Goal: Find contact information: Find contact information

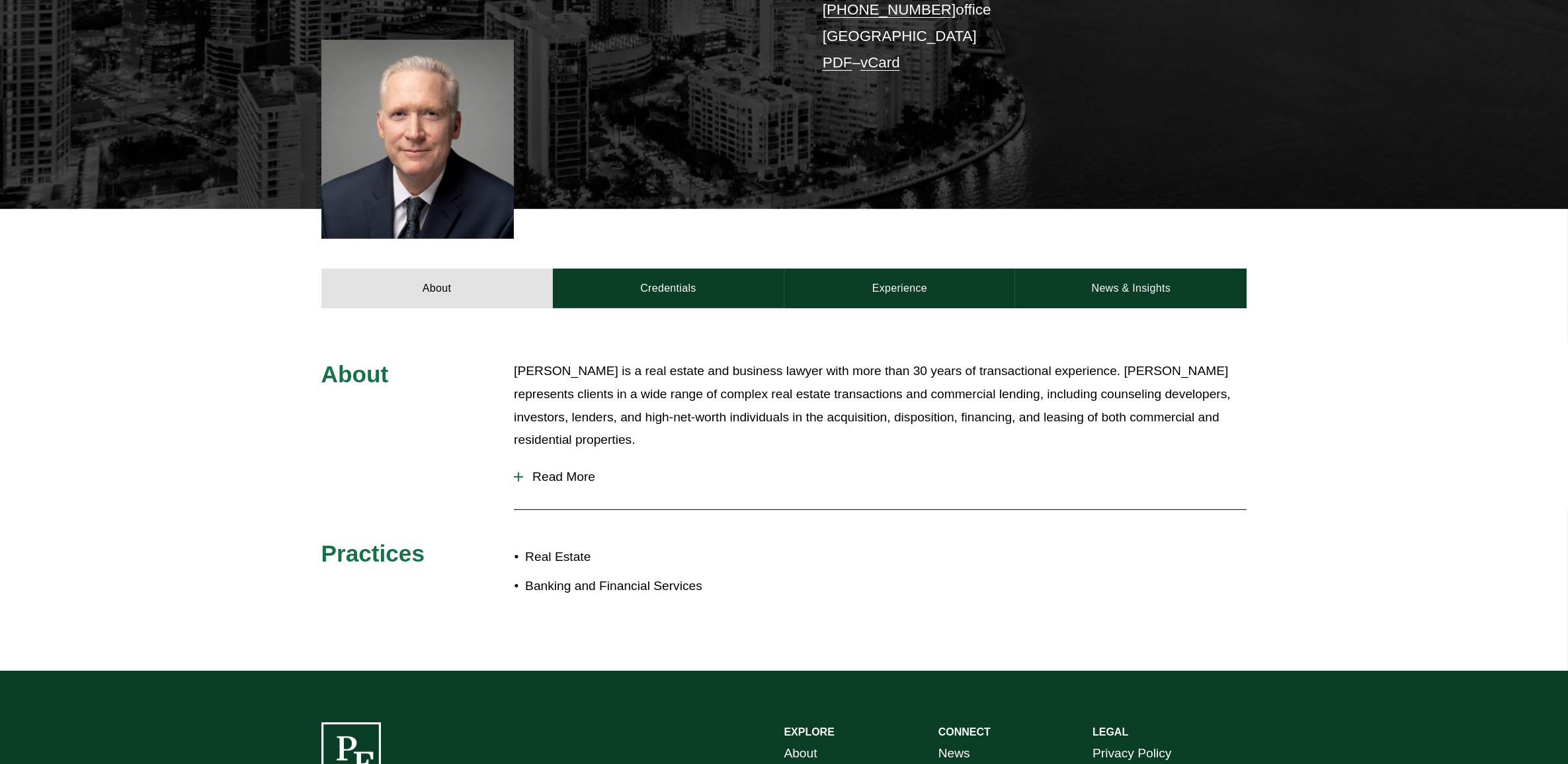
scroll to position [330, 0]
click at [556, 480] on span "Read More" at bounding box center [884, 477] width 723 height 15
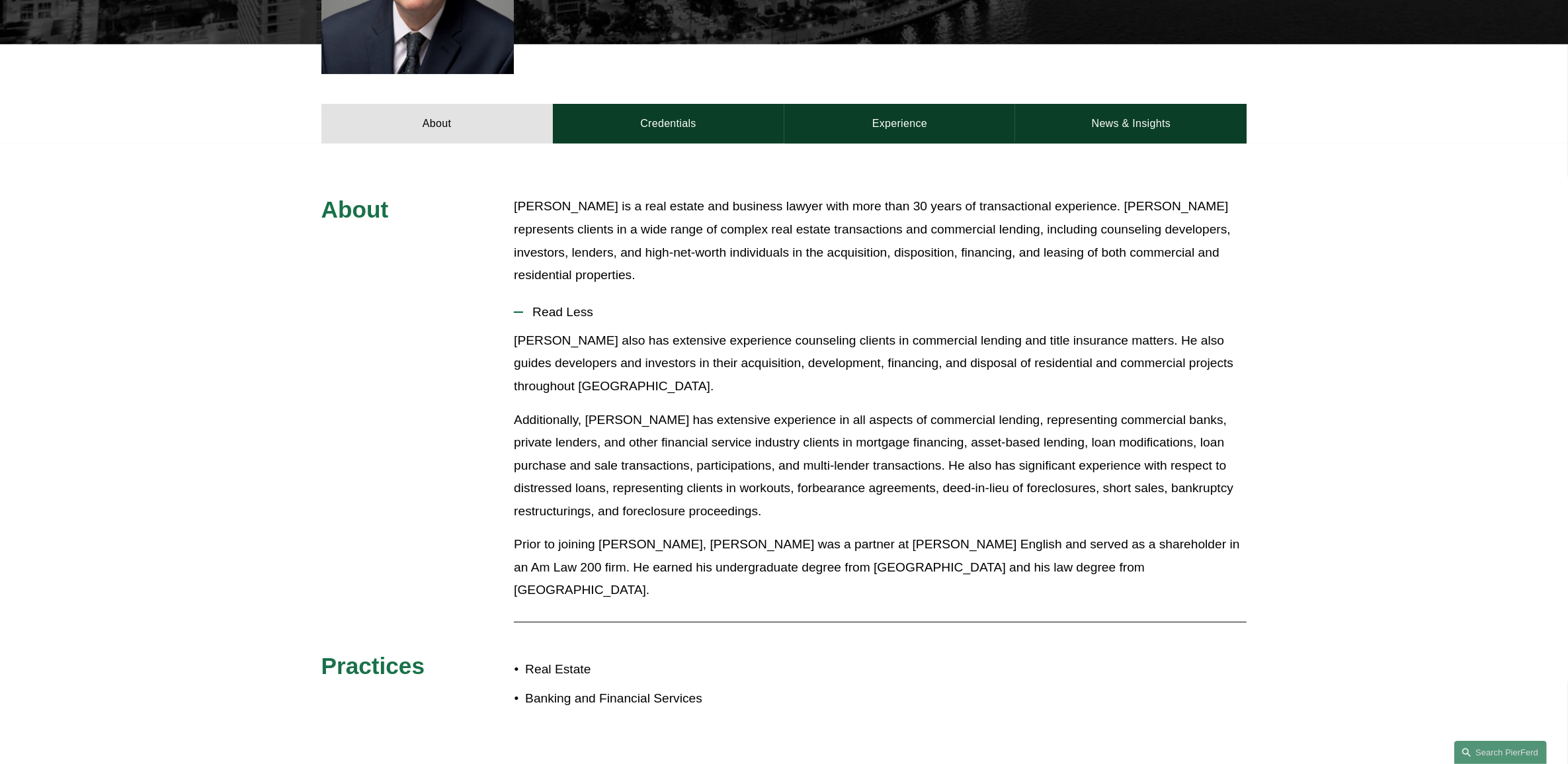
scroll to position [496, 0]
drag, startPoint x: 815, startPoint y: 546, endPoint x: 1227, endPoint y: 572, distance: 412.8
click at [1227, 572] on p "Prior to joining [PERSON_NAME], [PERSON_NAME] was a partner at [PERSON_NAME] En…" at bounding box center [880, 567] width 732 height 69
click at [722, 246] on p "[PERSON_NAME] is a real estate and business lawyer with more than 30 years of t…" at bounding box center [880, 239] width 732 height 91
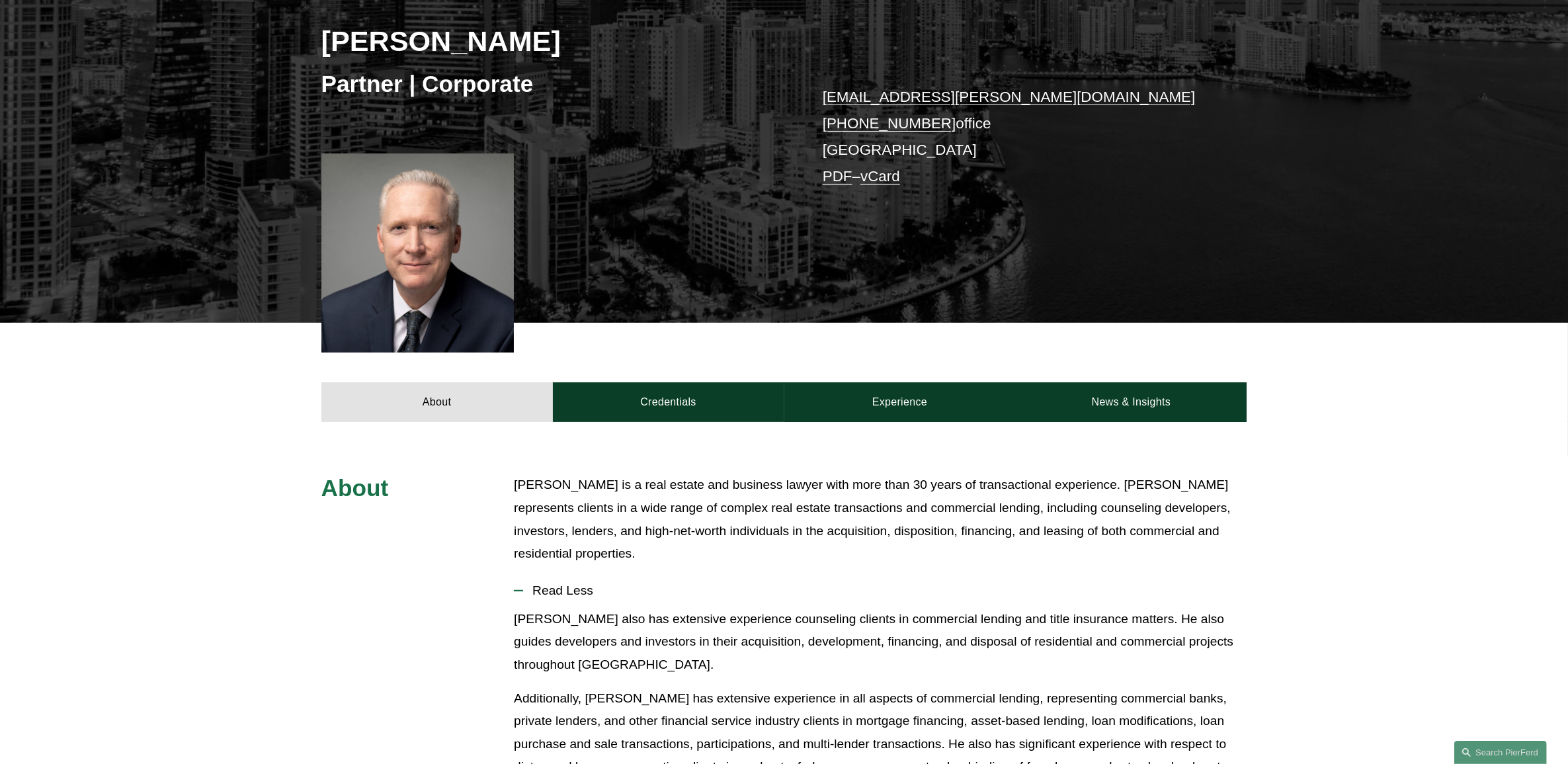
scroll to position [0, 0]
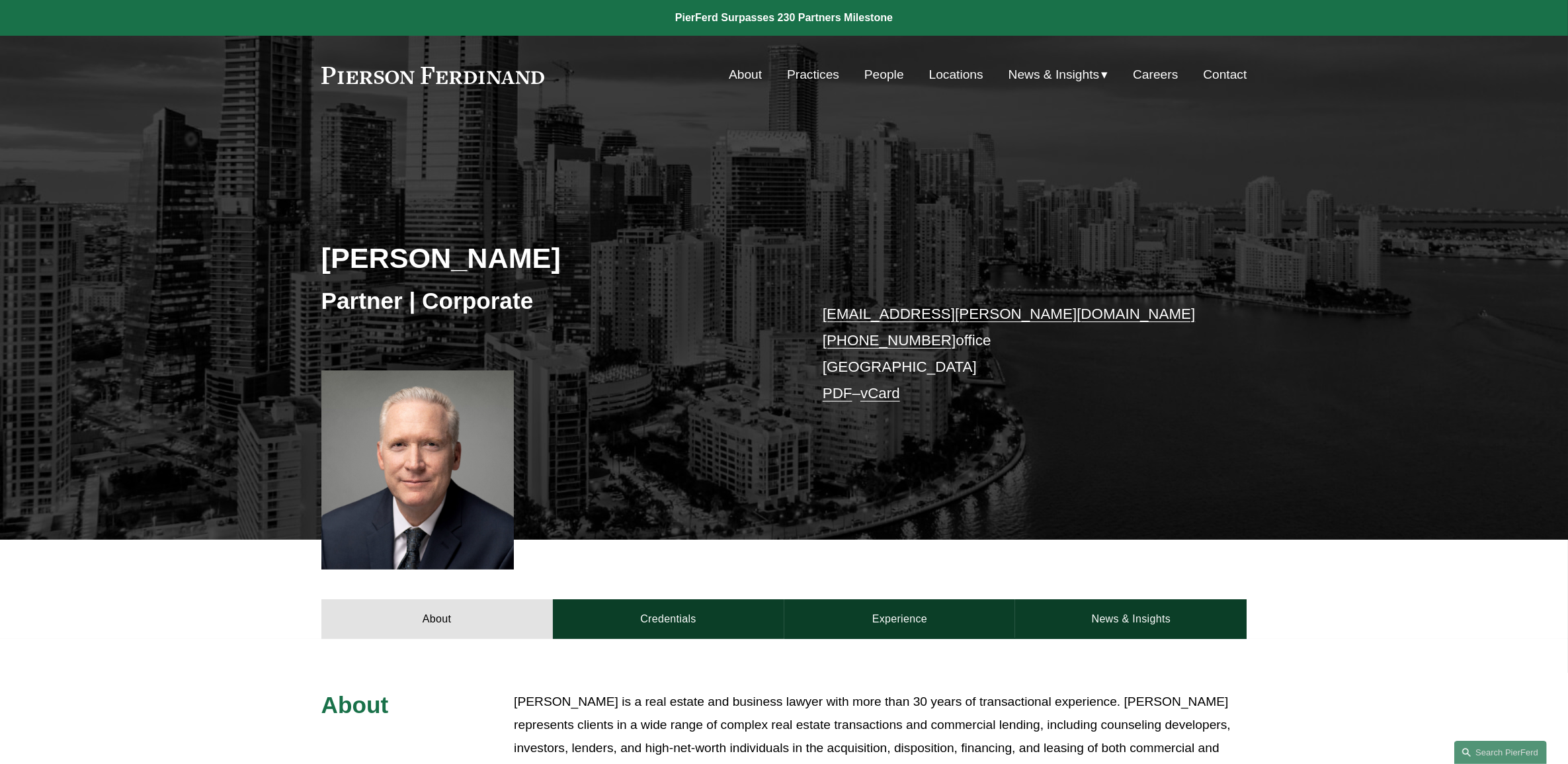
click at [893, 338] on link "[PHONE_NUMBER]" at bounding box center [890, 340] width 134 height 17
drag, startPoint x: 717, startPoint y: 191, endPoint x: 1081, endPoint y: 478, distance: 463.5
click at [1081, 478] on div "[PERSON_NAME] Partner | Corporate [EMAIL_ADDRESS][PERSON_NAME][DOMAIN_NAME] [PH…" at bounding box center [784, 350] width 1568 height 378
drag, startPoint x: 1081, startPoint y: 478, endPoint x: 1145, endPoint y: 465, distance: 65.3
click at [1145, 465] on div "[PERSON_NAME] Partner | Corporate [EMAIL_ADDRESS][PERSON_NAME][DOMAIN_NAME] [PH…" at bounding box center [784, 350] width 1568 height 378
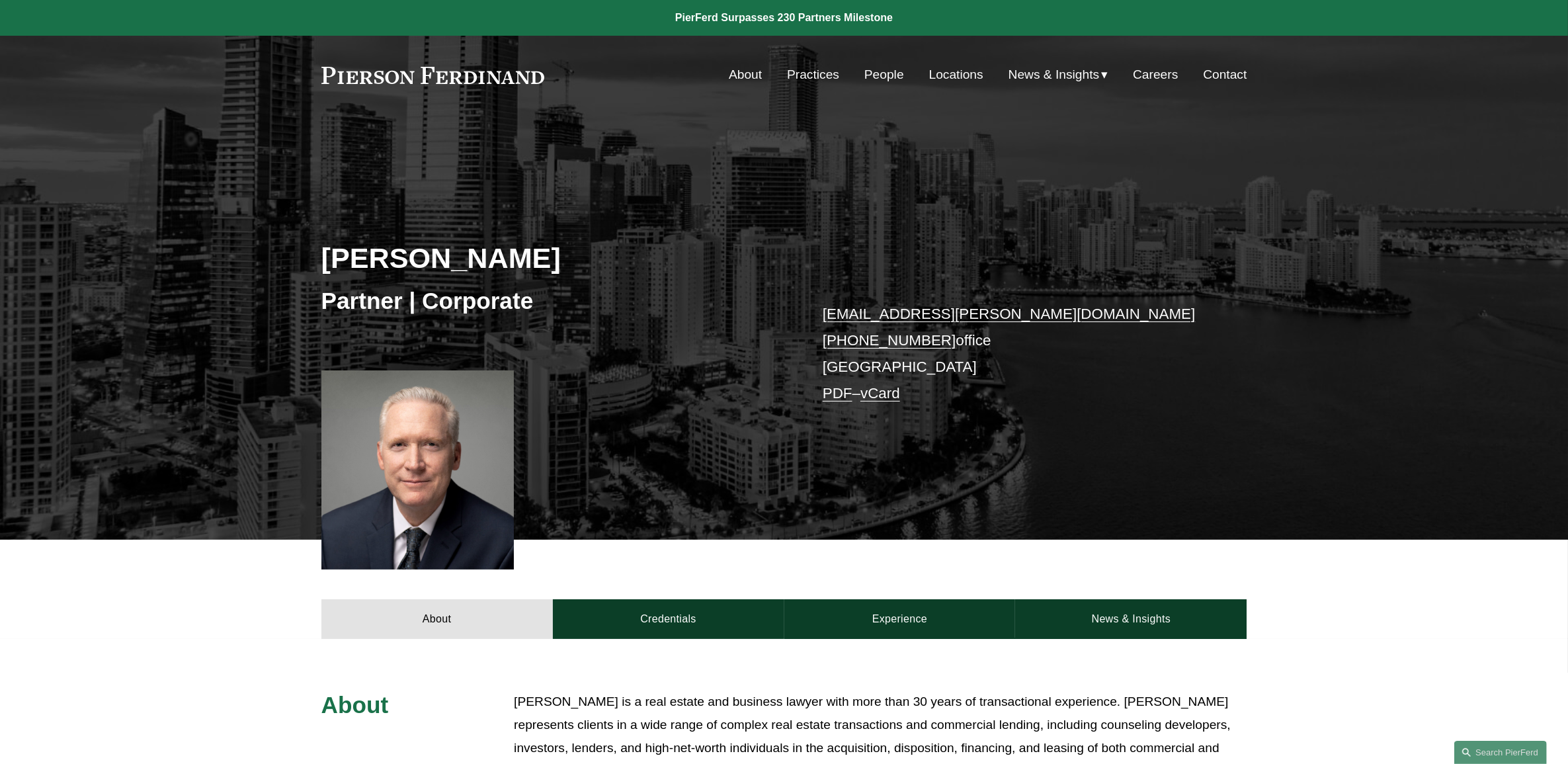
drag, startPoint x: 1294, startPoint y: 468, endPoint x: 1203, endPoint y: 654, distance: 207.1
click at [1280, 465] on div "[PERSON_NAME] Partner | Corporate [EMAIL_ADDRESS][PERSON_NAME][DOMAIN_NAME] [PH…" at bounding box center [784, 350] width 1568 height 378
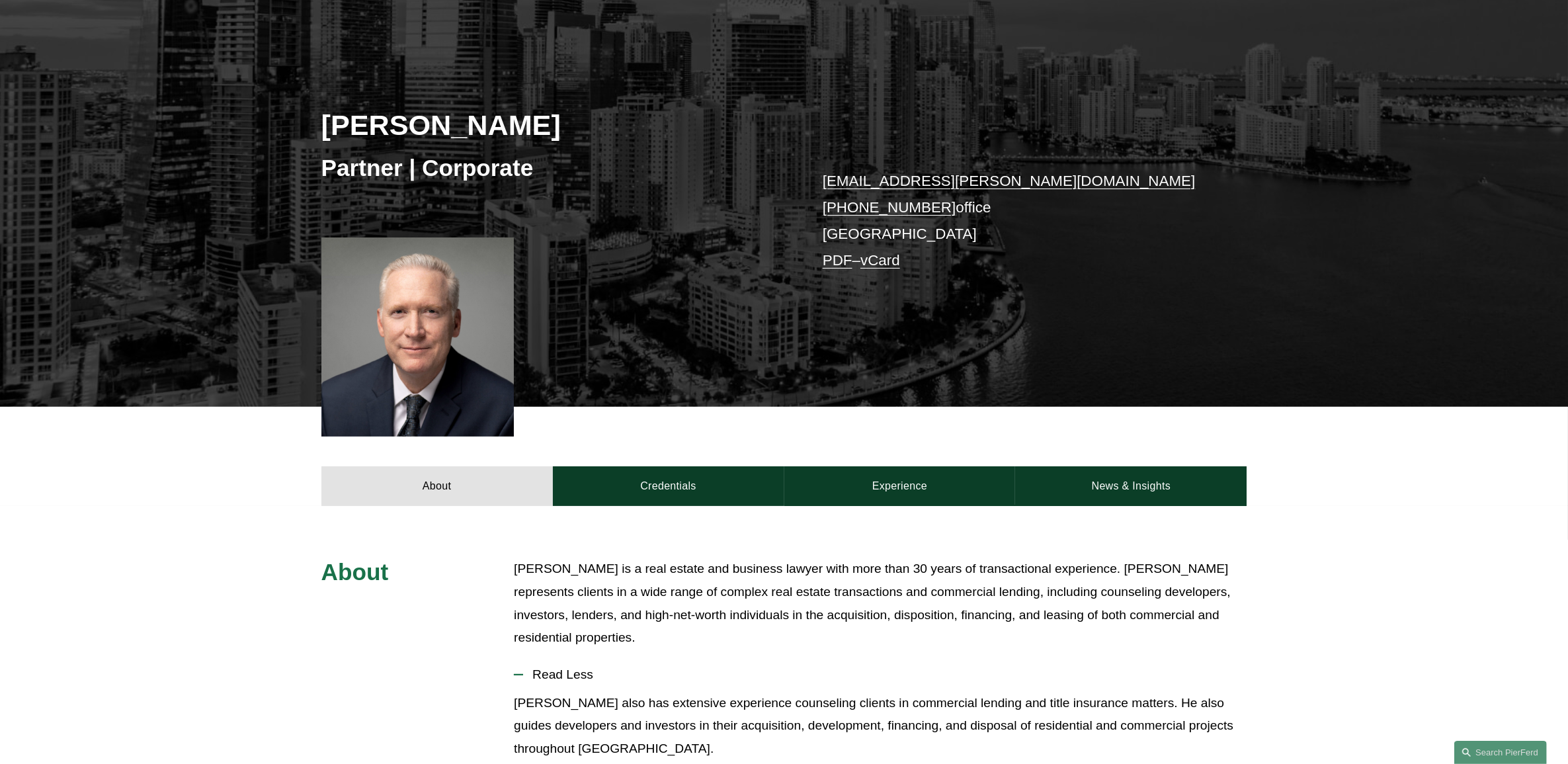
scroll to position [248, 0]
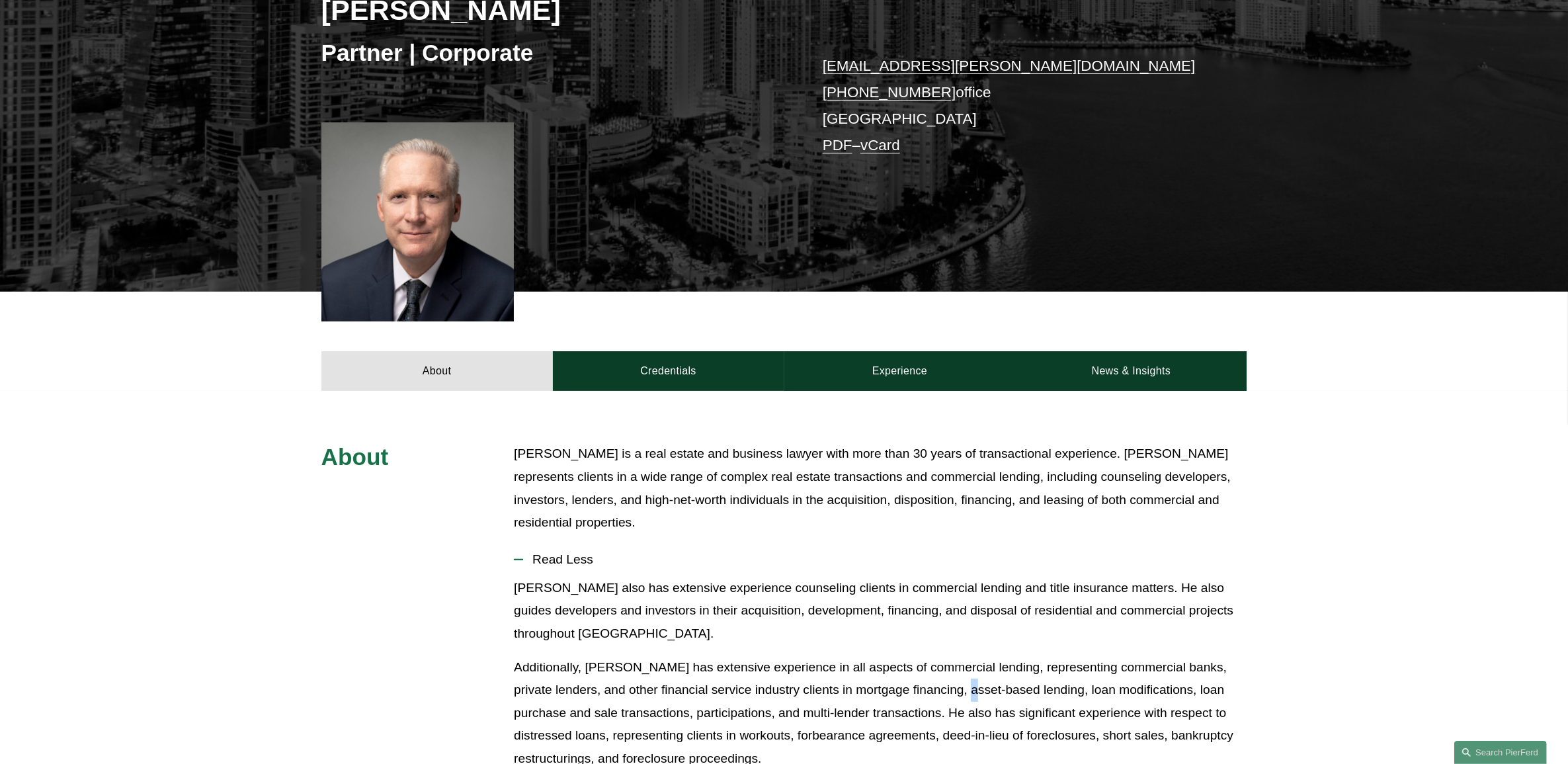
click at [940, 693] on p "Additionally, [PERSON_NAME] has extensive experience in all aspects of commerci…" at bounding box center [880, 713] width 732 height 115
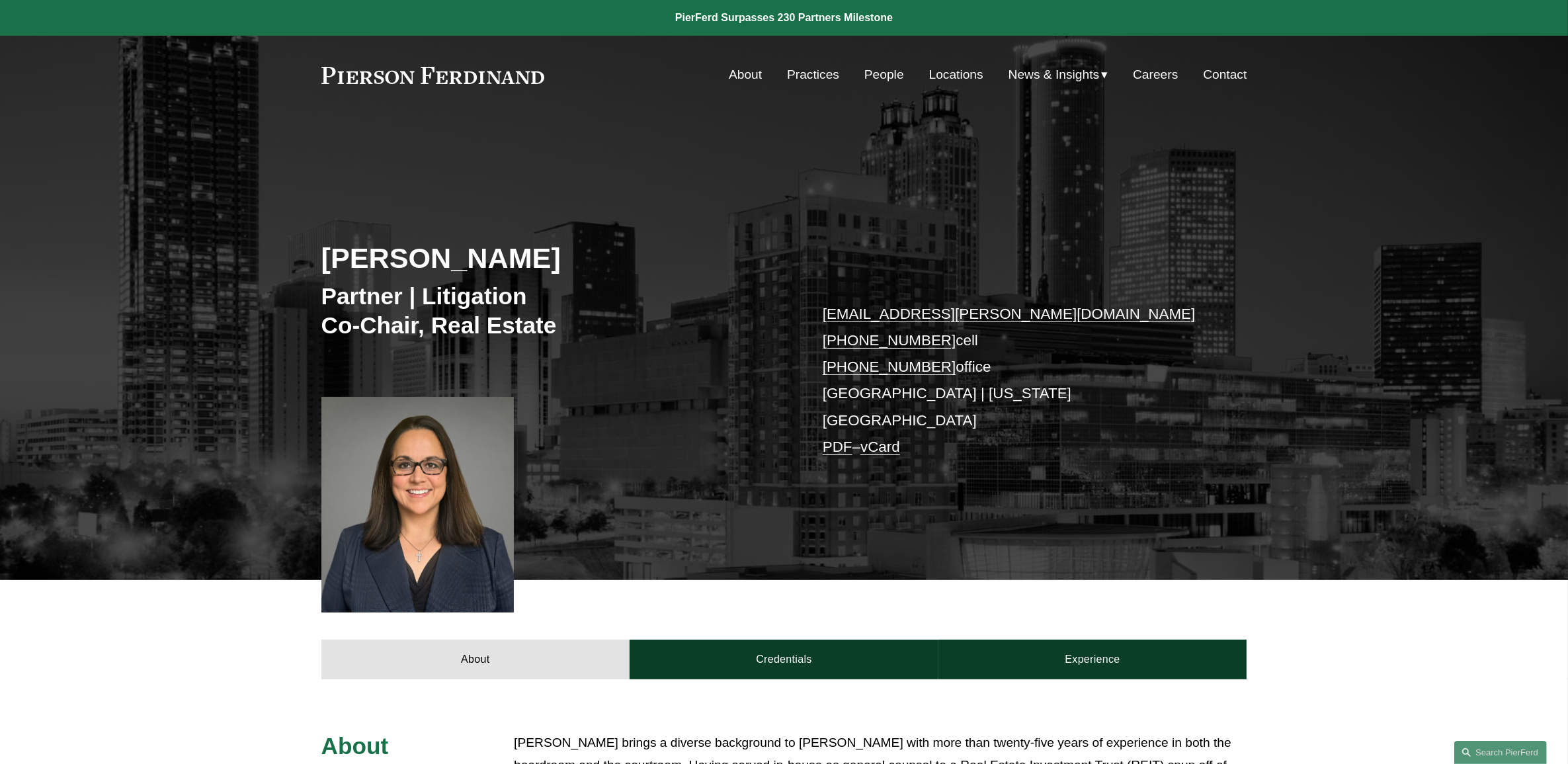
drag, startPoint x: 658, startPoint y: 243, endPoint x: 674, endPoint y: 234, distance: 18.4
click at [880, 510] on div "Cammi R. Jones Partner | Litigation Co-Chair, Real Estate cammi.jones@pierferd.…" at bounding box center [784, 371] width 1568 height 419
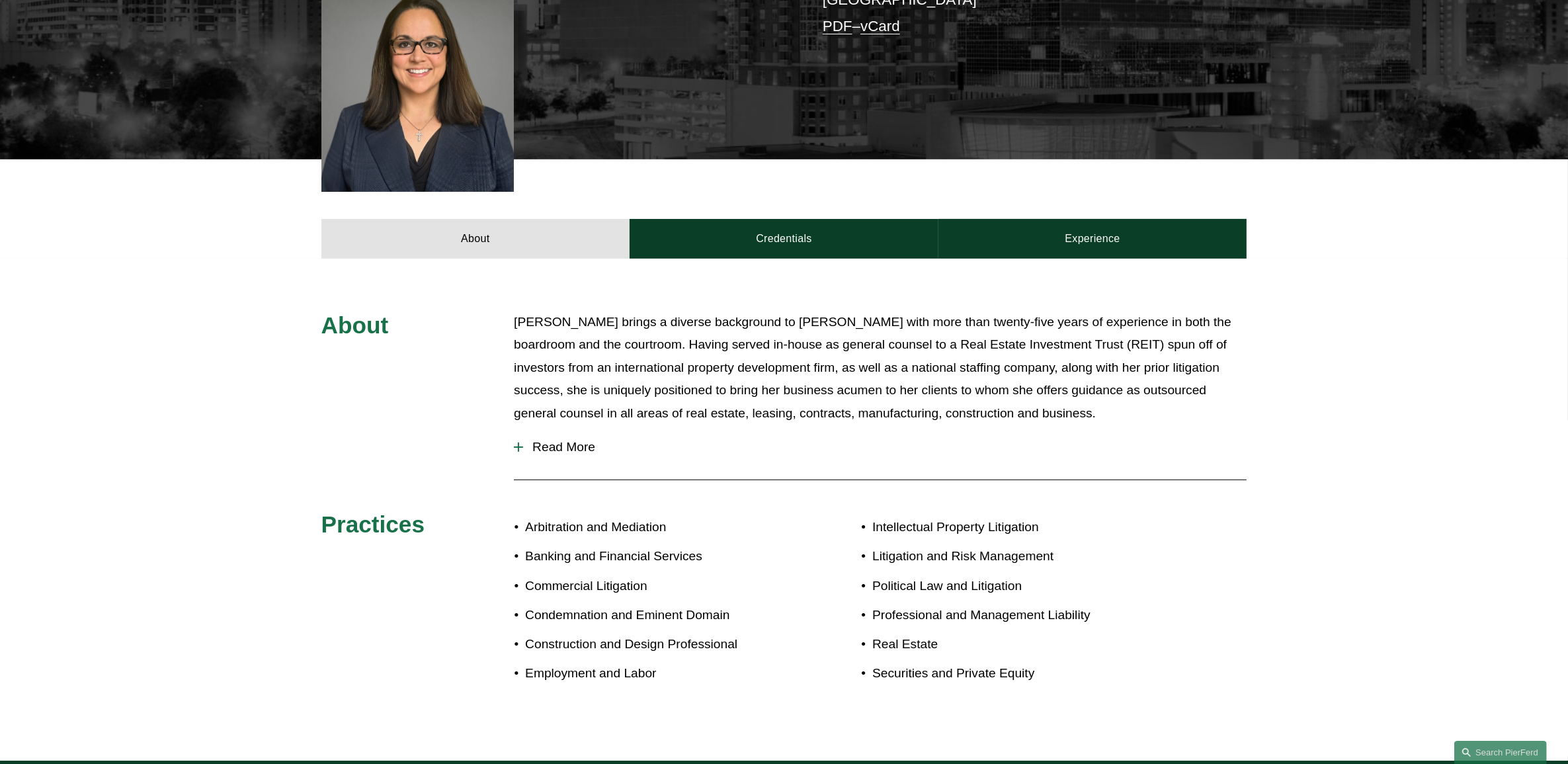
scroll to position [578, 0]
